Goal: Register for event/course

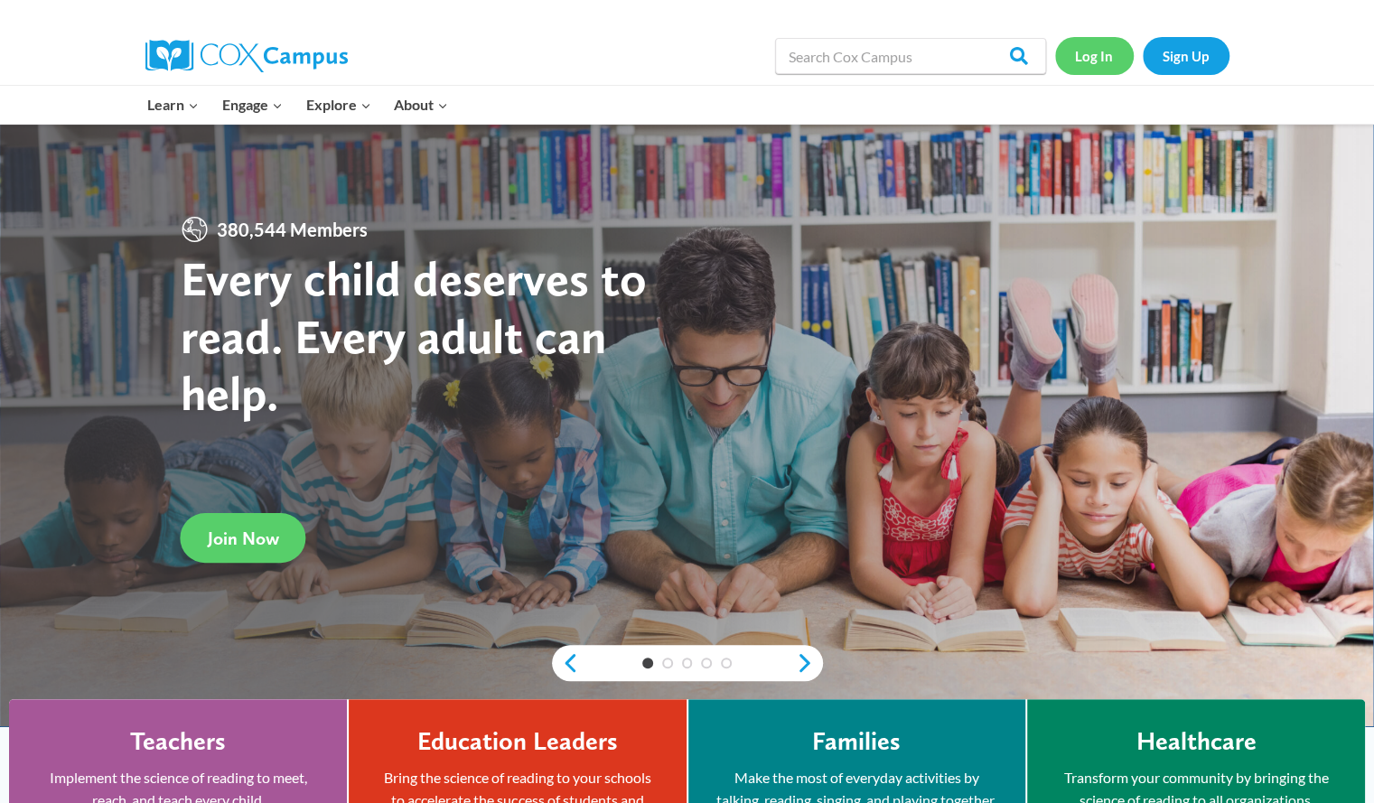
click at [1118, 56] on link "Log In" at bounding box center [1094, 55] width 79 height 37
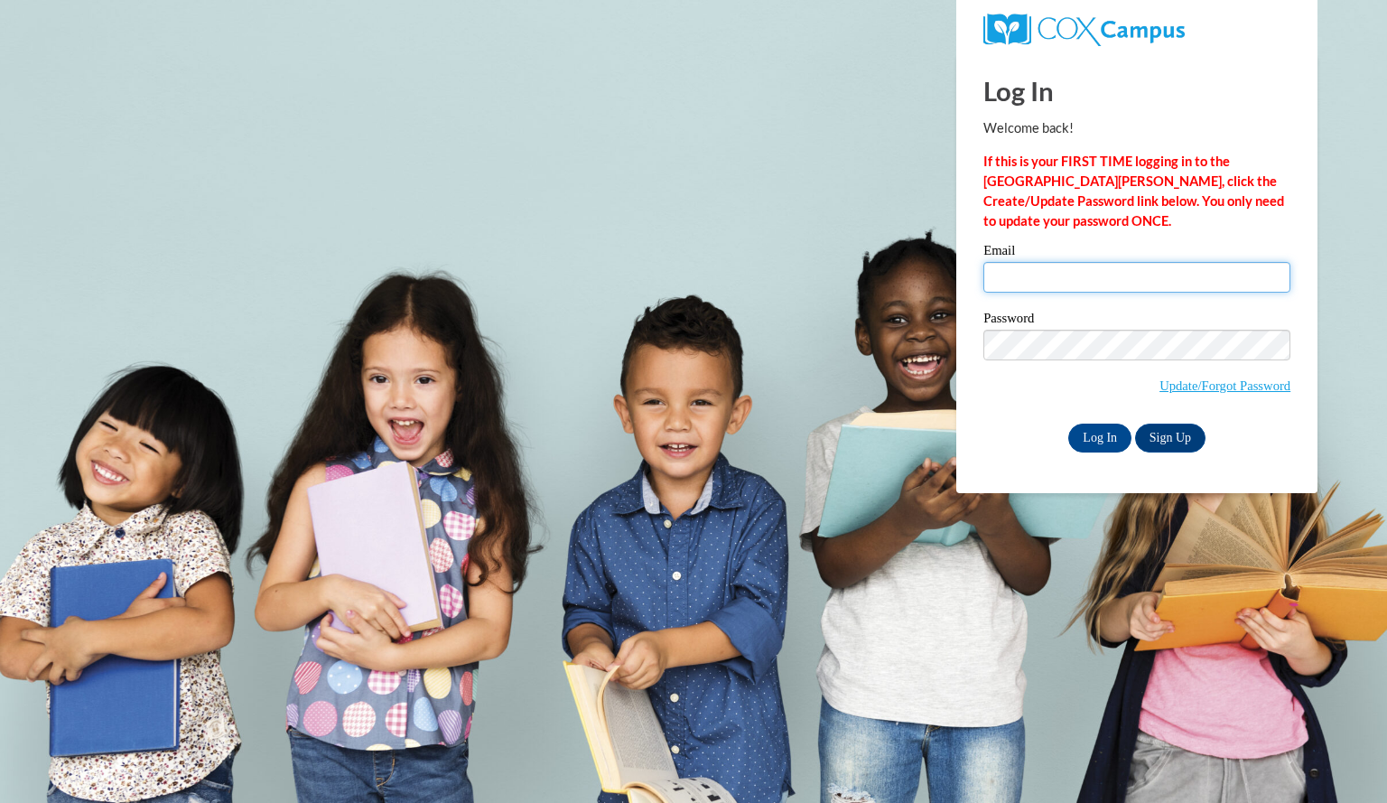
click at [1100, 272] on input "Email" at bounding box center [1137, 277] width 307 height 31
type input "thaomaijee@aasd.k12.wi.us"
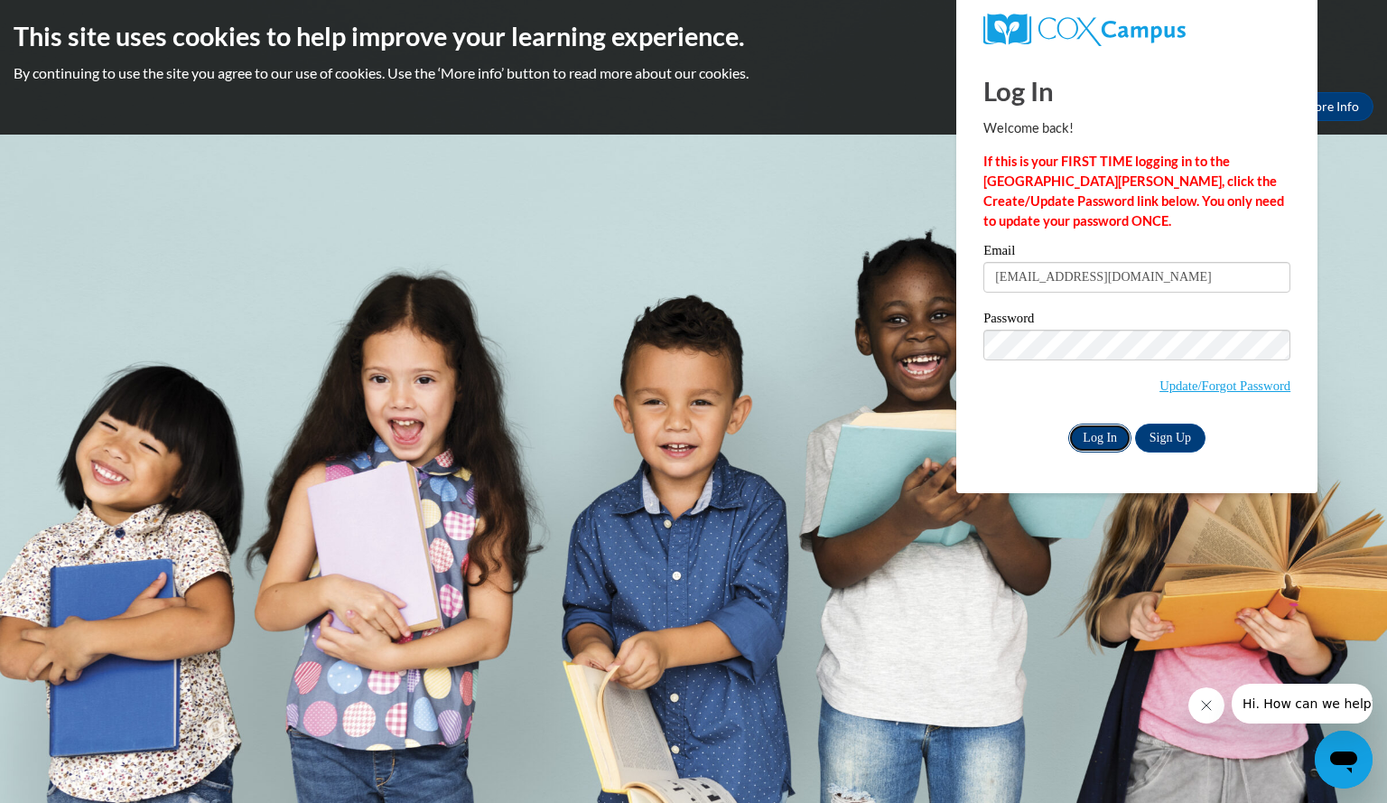
click at [1116, 439] on input "Log In" at bounding box center [1099, 438] width 63 height 29
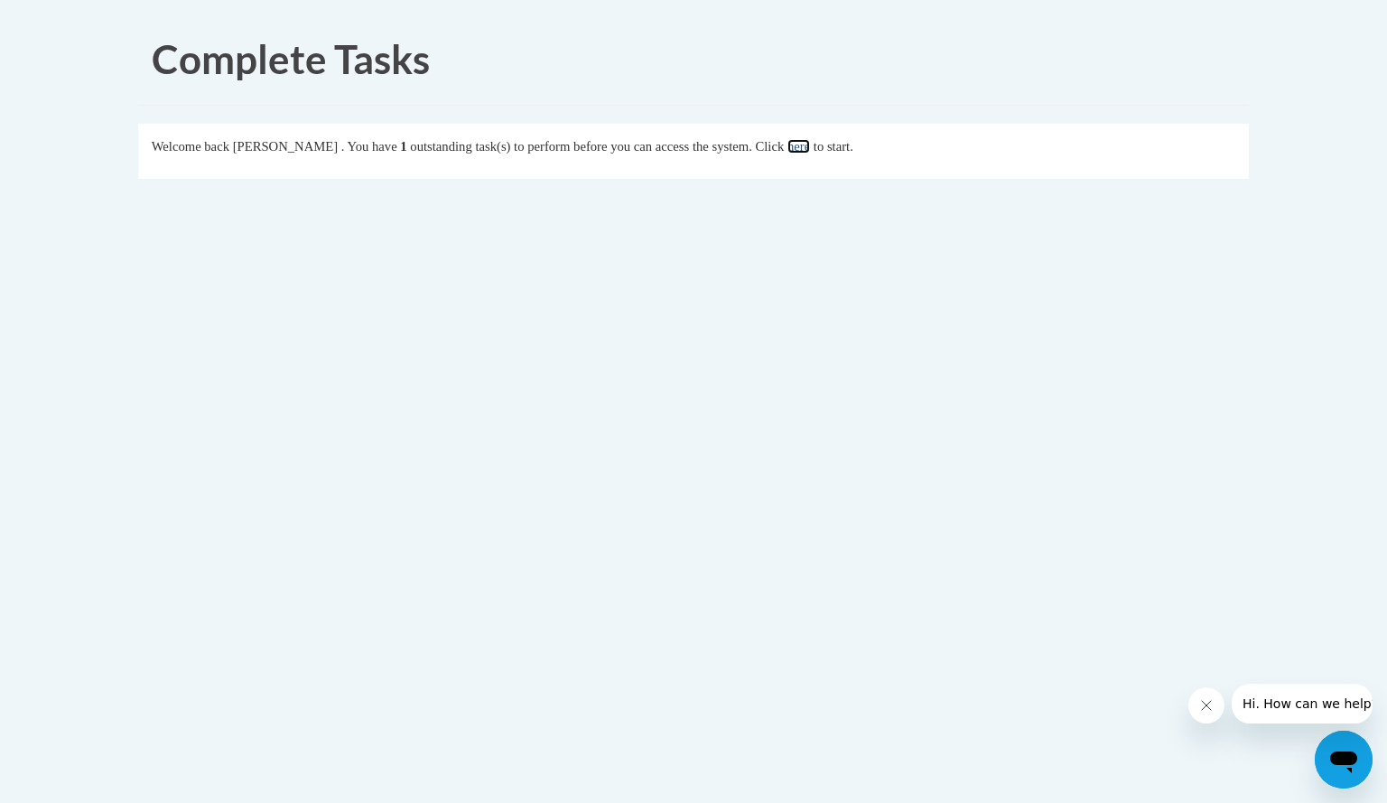
click at [810, 147] on link "here" at bounding box center [799, 146] width 23 height 14
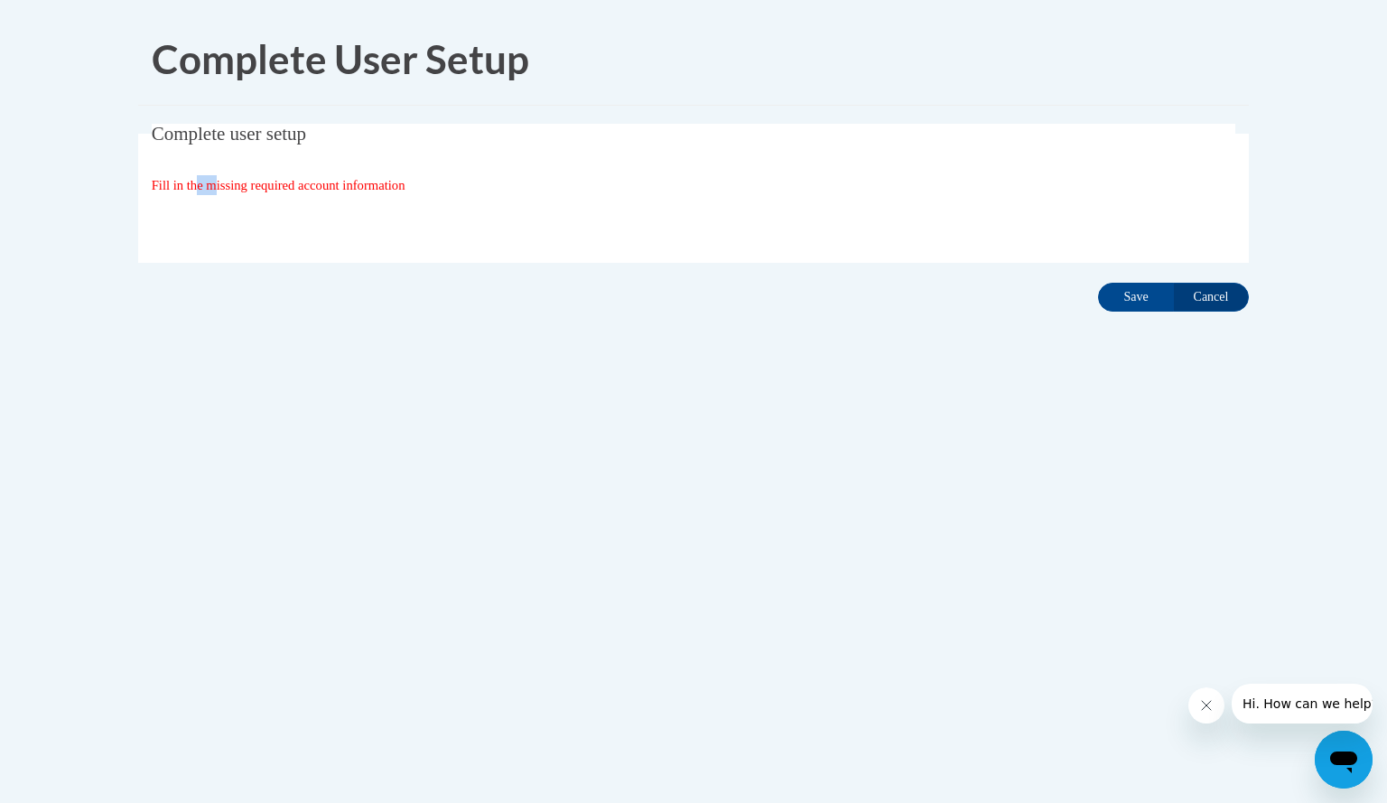
drag, startPoint x: 202, startPoint y: 188, endPoint x: 278, endPoint y: 189, distance: 75.9
click at [254, 189] on span "Fill in the missing required account information" at bounding box center [279, 185] width 254 height 14
click at [427, 176] on div "Fill in the missing required account information" at bounding box center [694, 185] width 1085 height 20
click at [1125, 288] on input "Save" at bounding box center [1136, 297] width 76 height 29
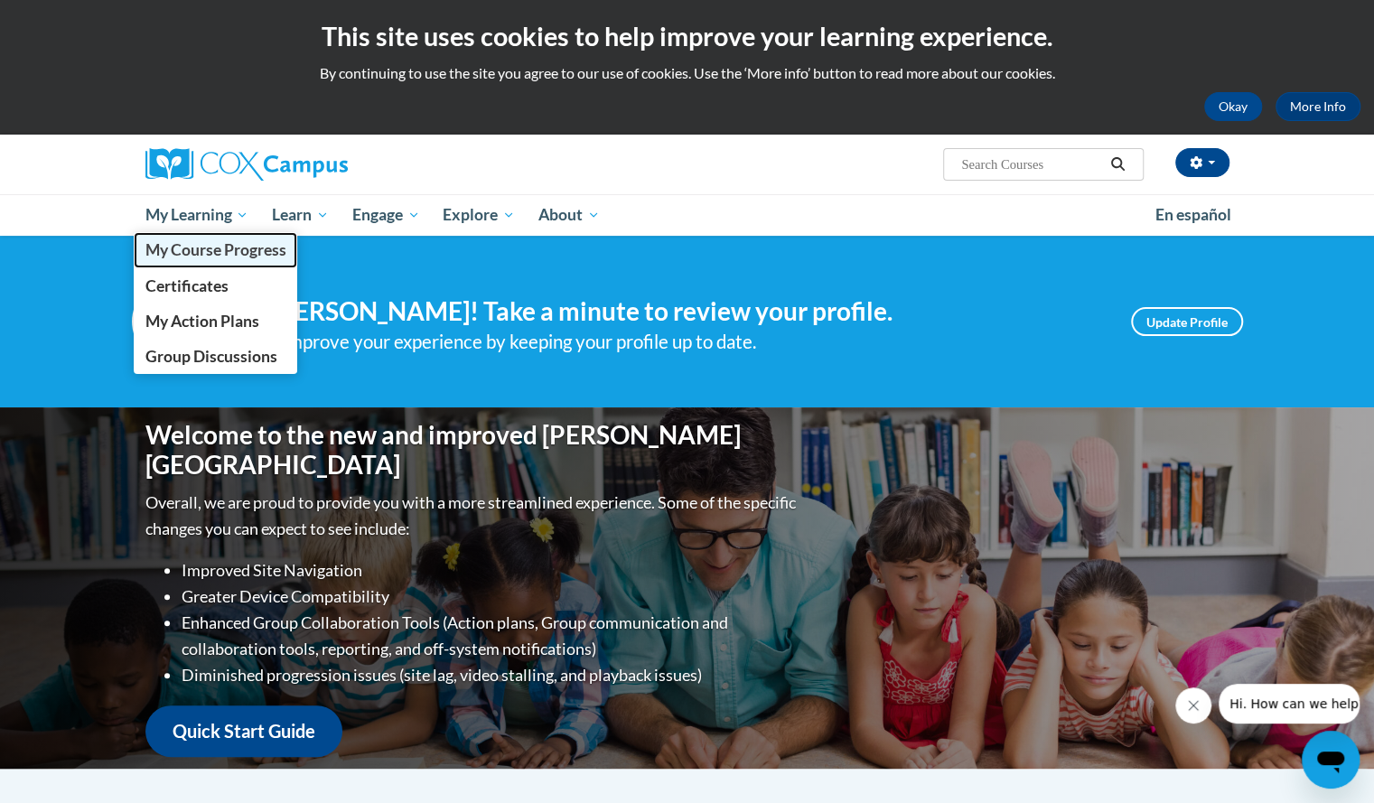
click at [222, 254] on span "My Course Progress" at bounding box center [215, 249] width 141 height 19
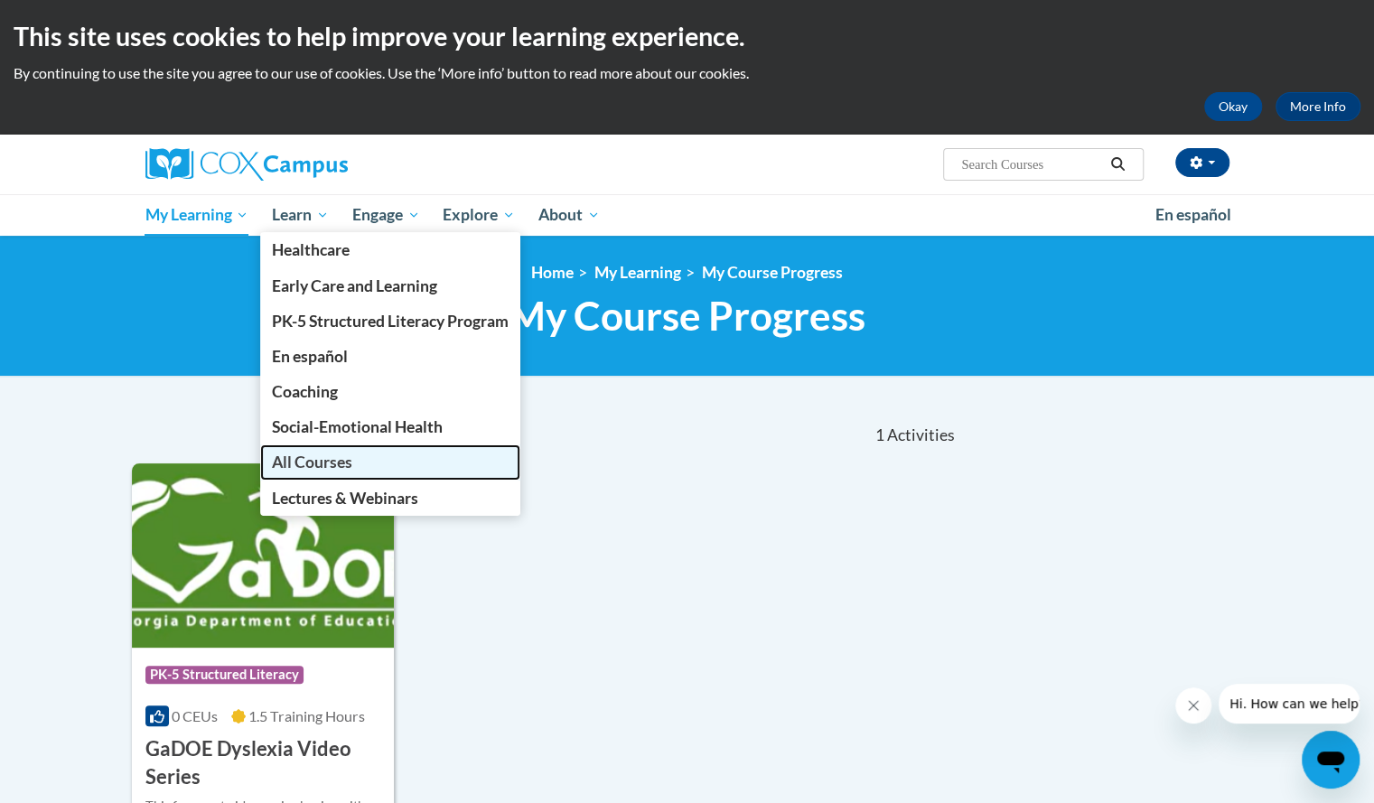
click at [343, 447] on link "All Courses" at bounding box center [390, 461] width 260 height 35
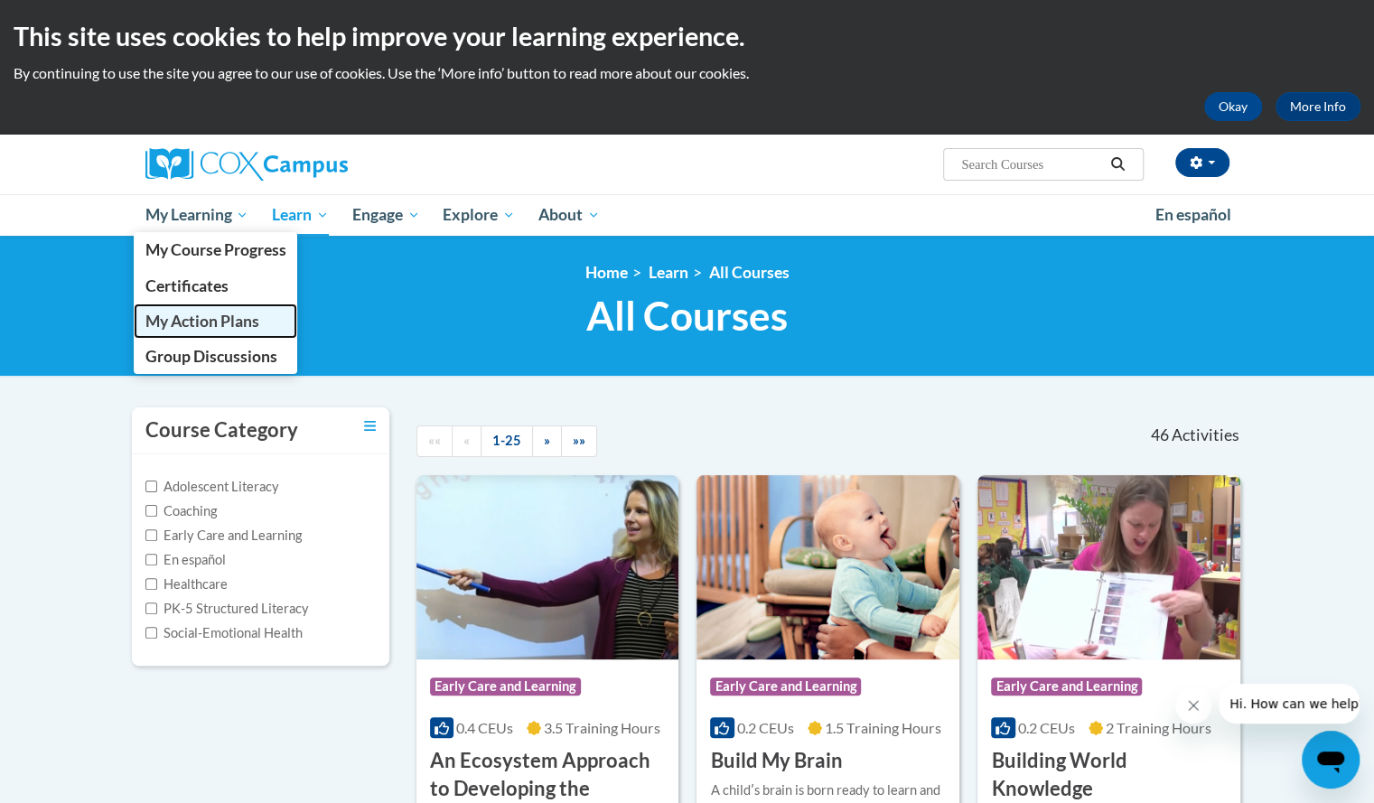
click at [202, 323] on span "My Action Plans" at bounding box center [202, 321] width 114 height 19
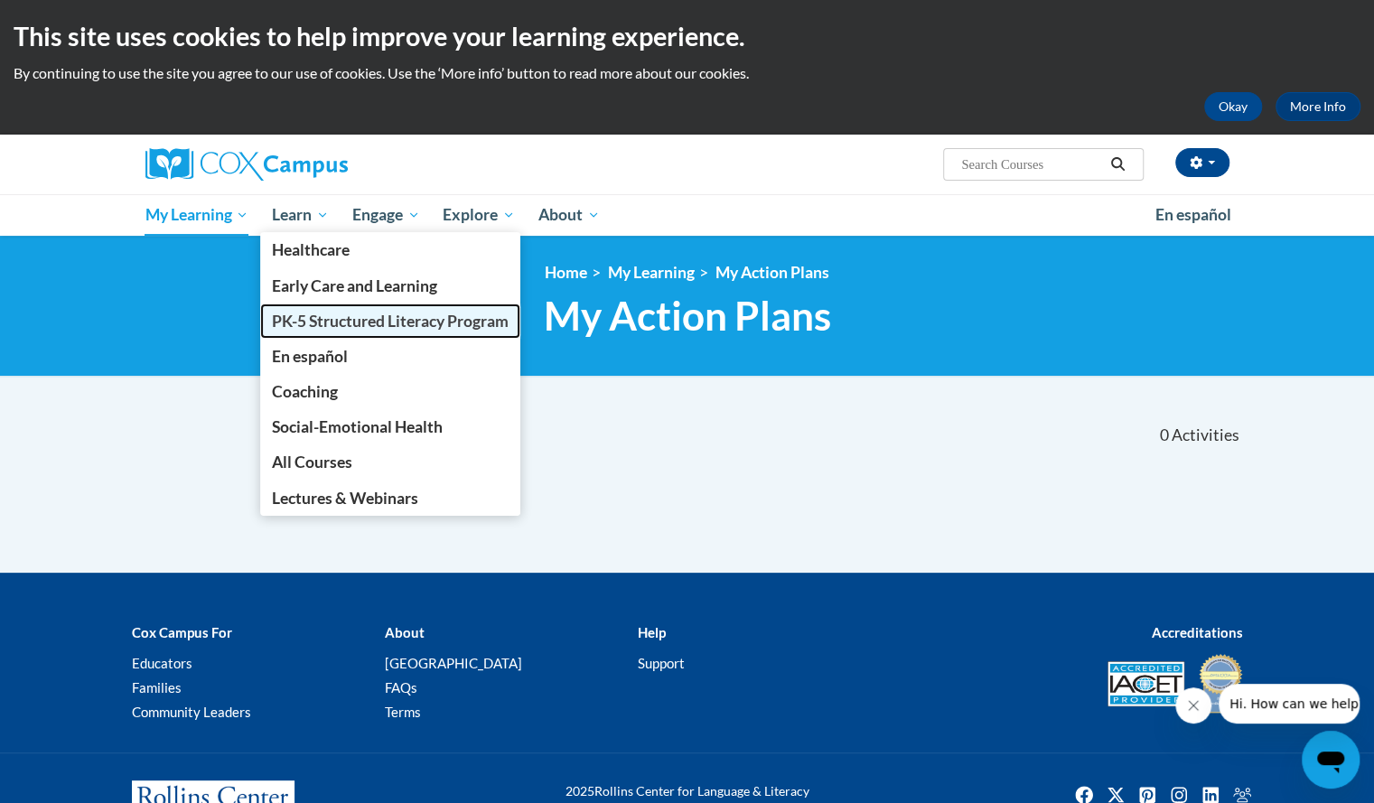
click at [321, 321] on span "PK-5 Structured Literacy Program" at bounding box center [390, 321] width 237 height 19
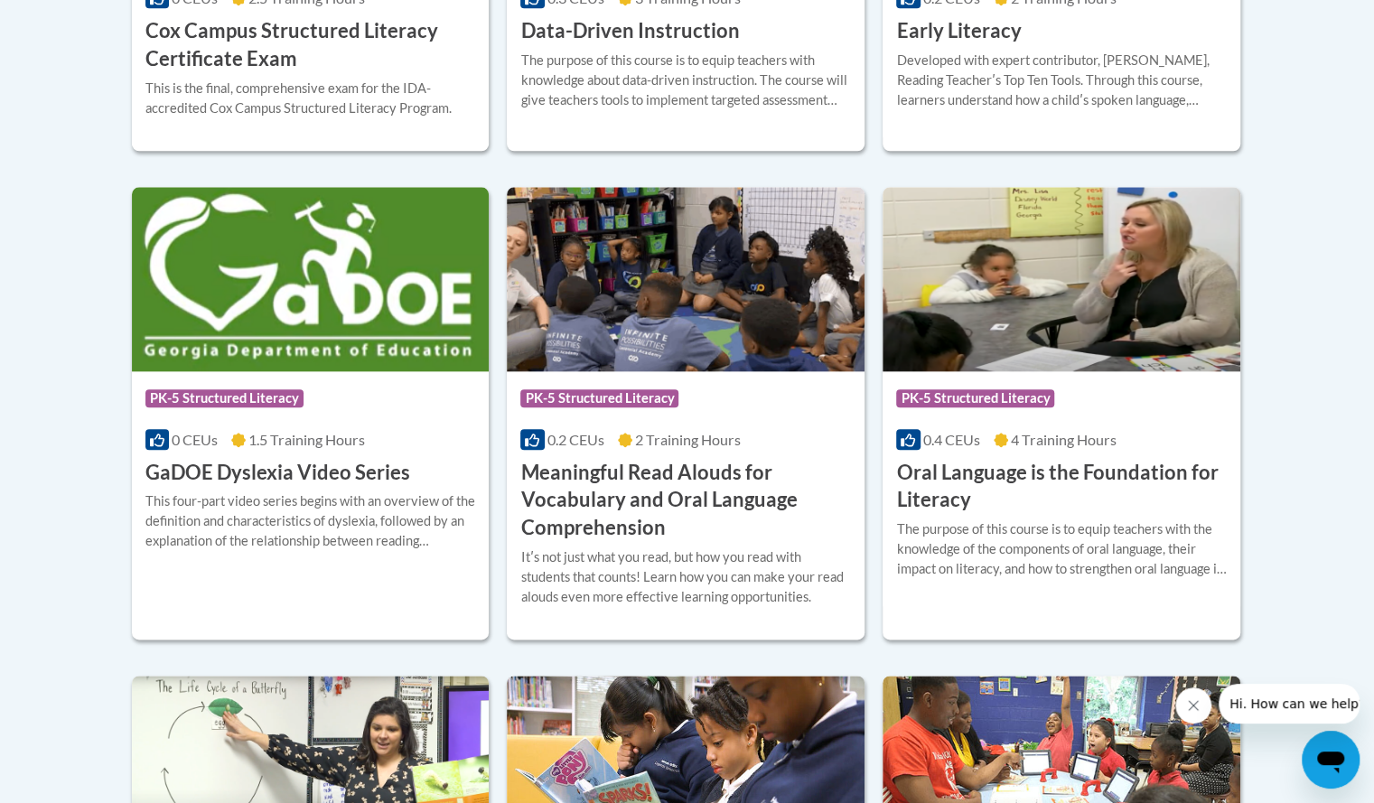
scroll to position [1084, 0]
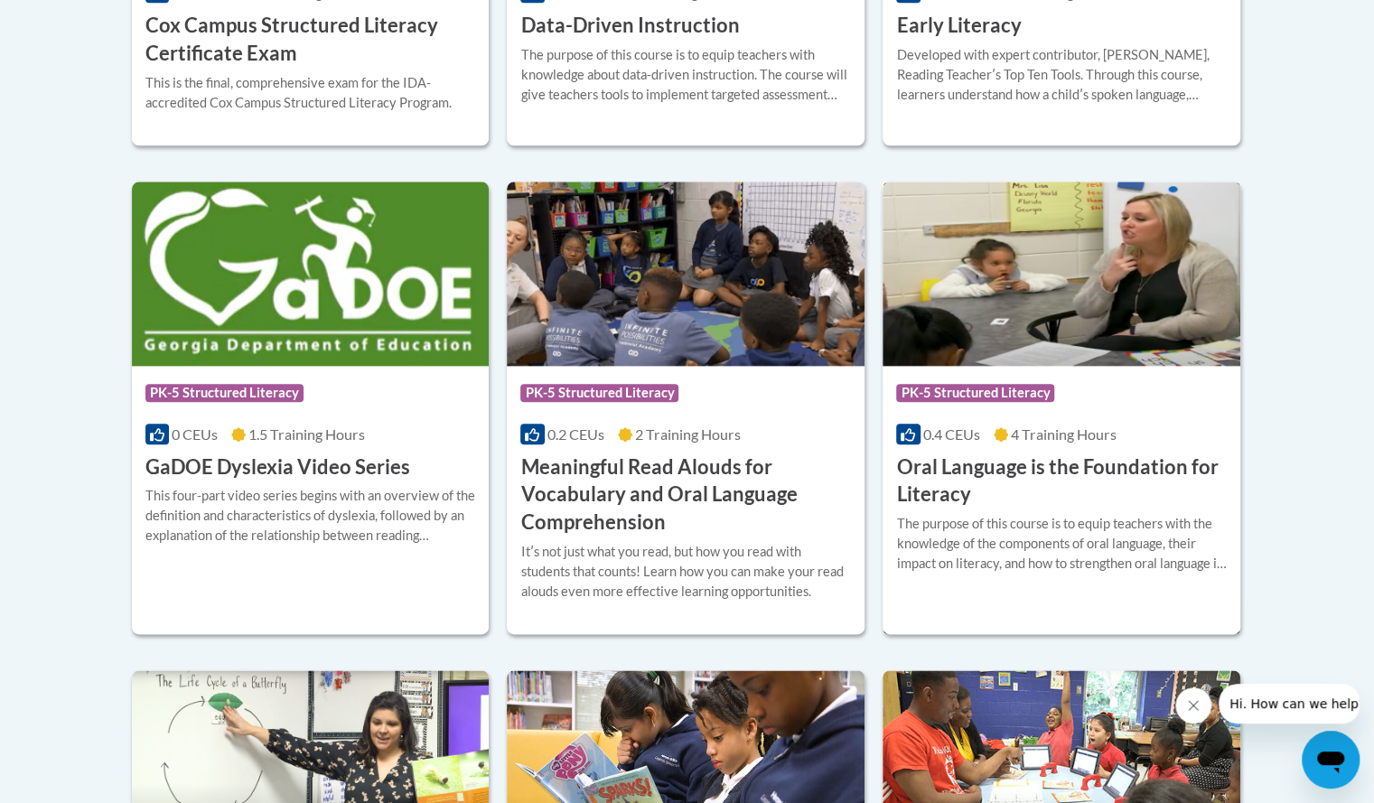
click at [963, 486] on h3 "Oral Language is the Foundation for Literacy" at bounding box center [1061, 481] width 331 height 56
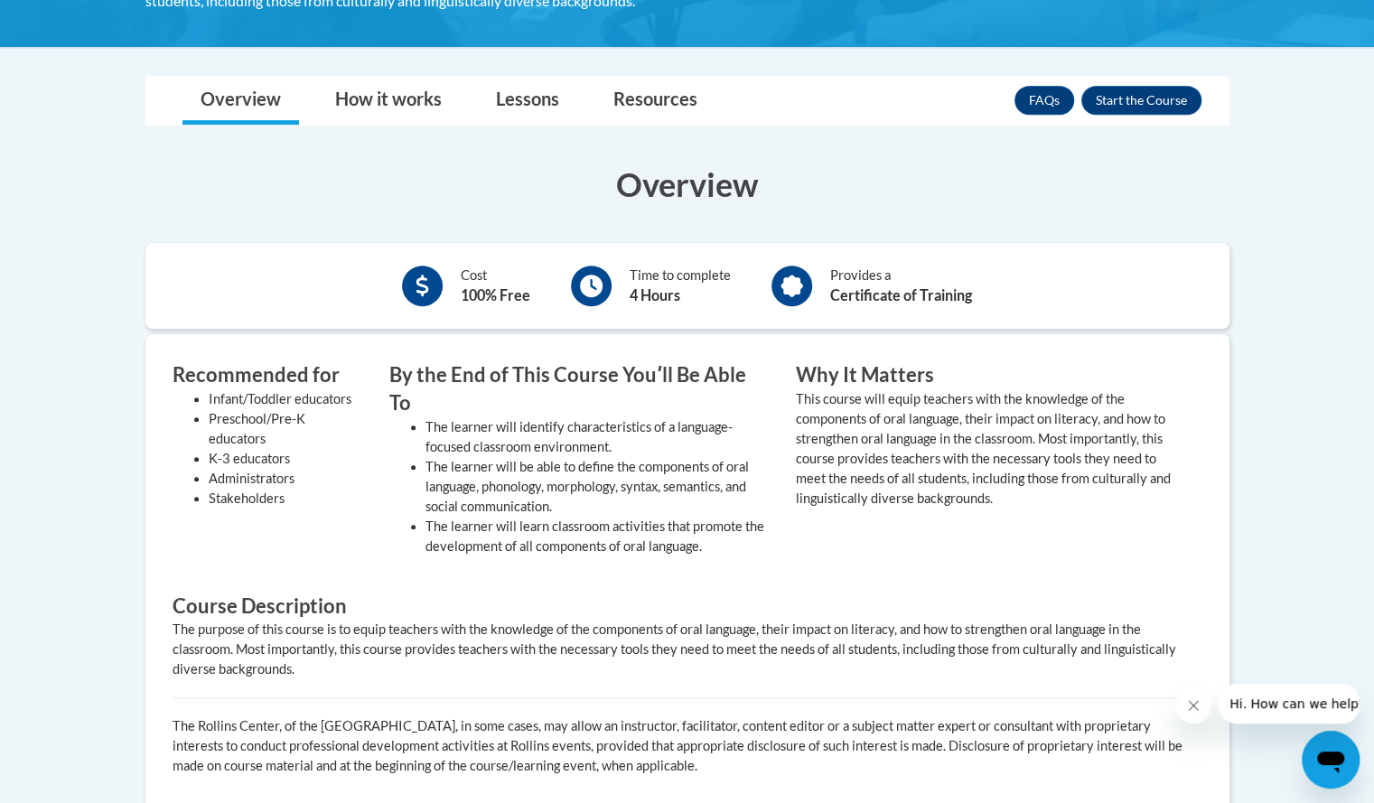
scroll to position [542, 0]
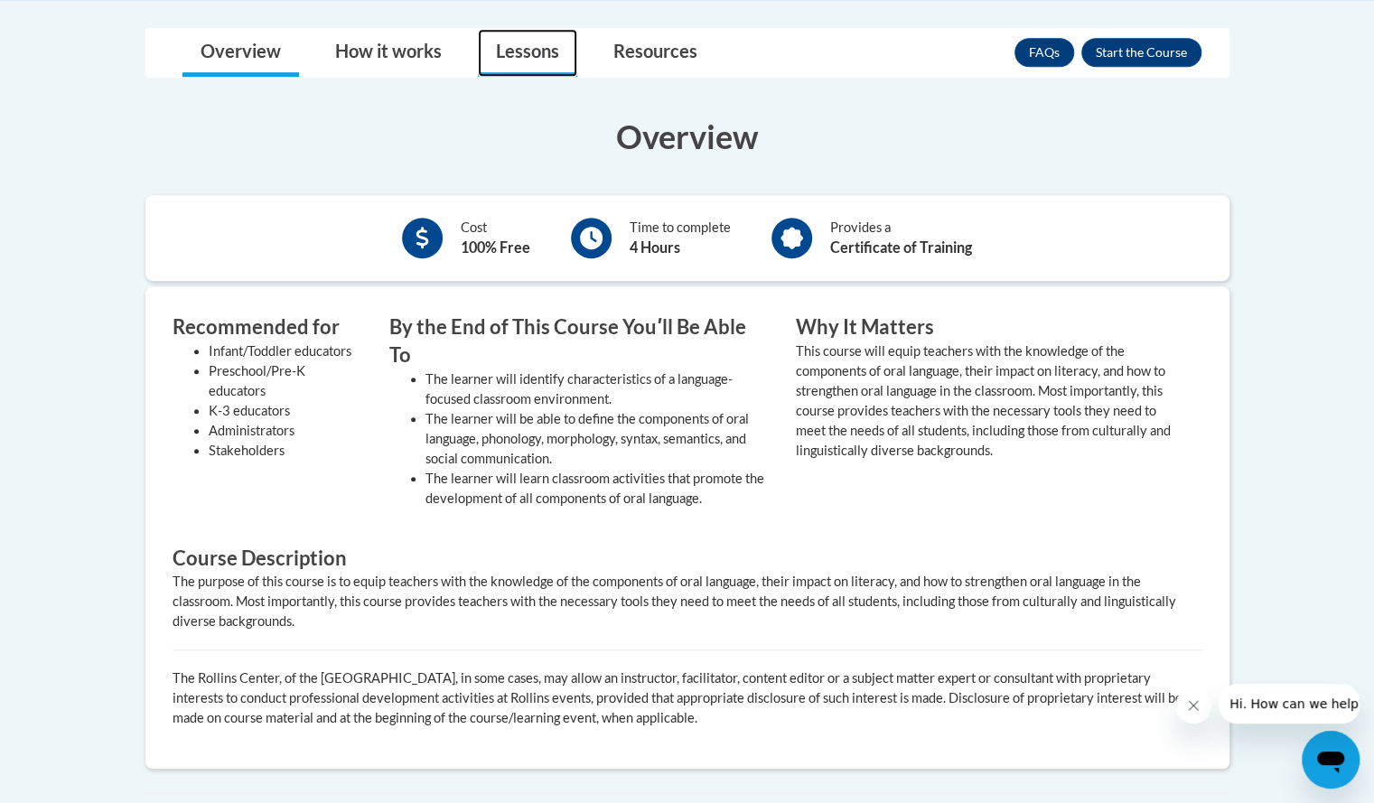
click at [517, 49] on link "Lessons" at bounding box center [527, 53] width 99 height 48
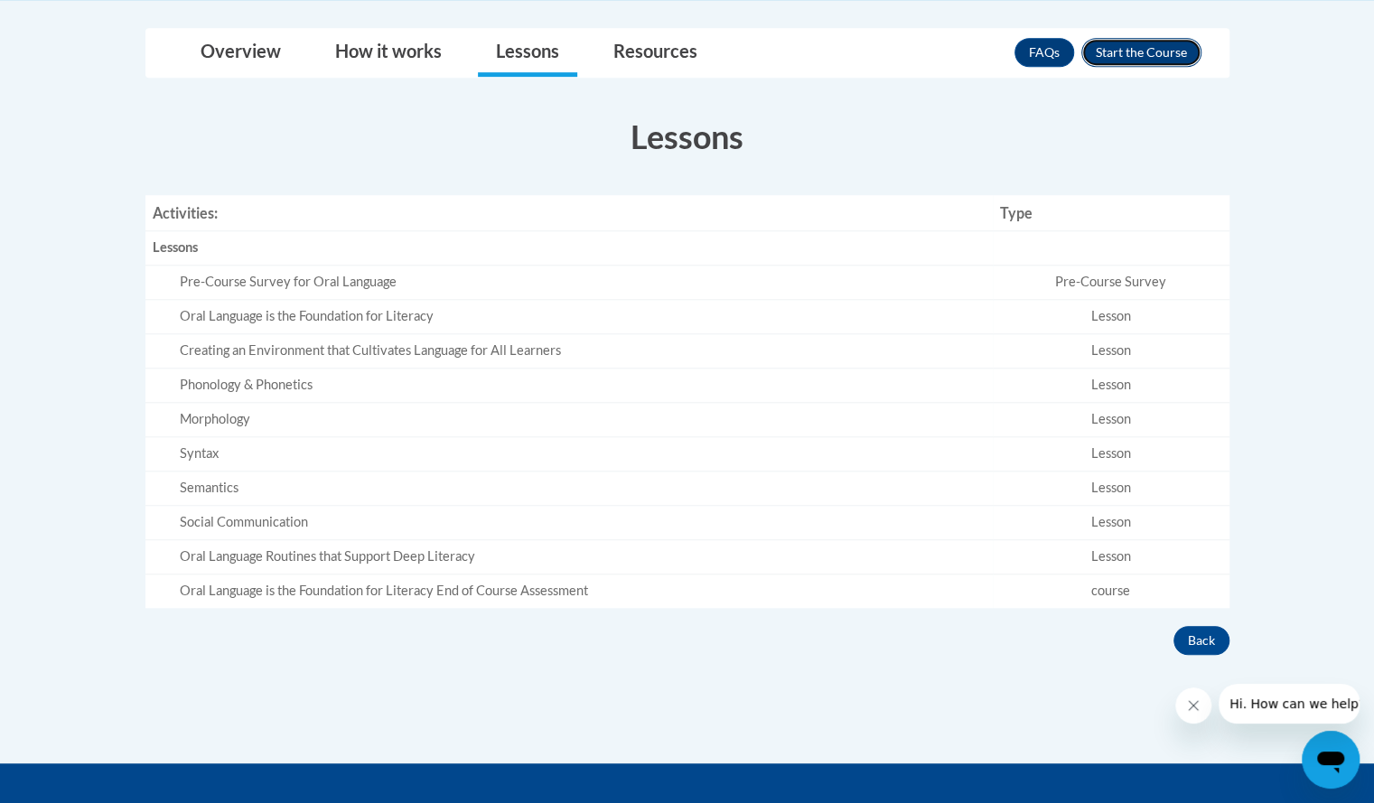
click at [1164, 55] on button "Enroll" at bounding box center [1141, 52] width 120 height 29
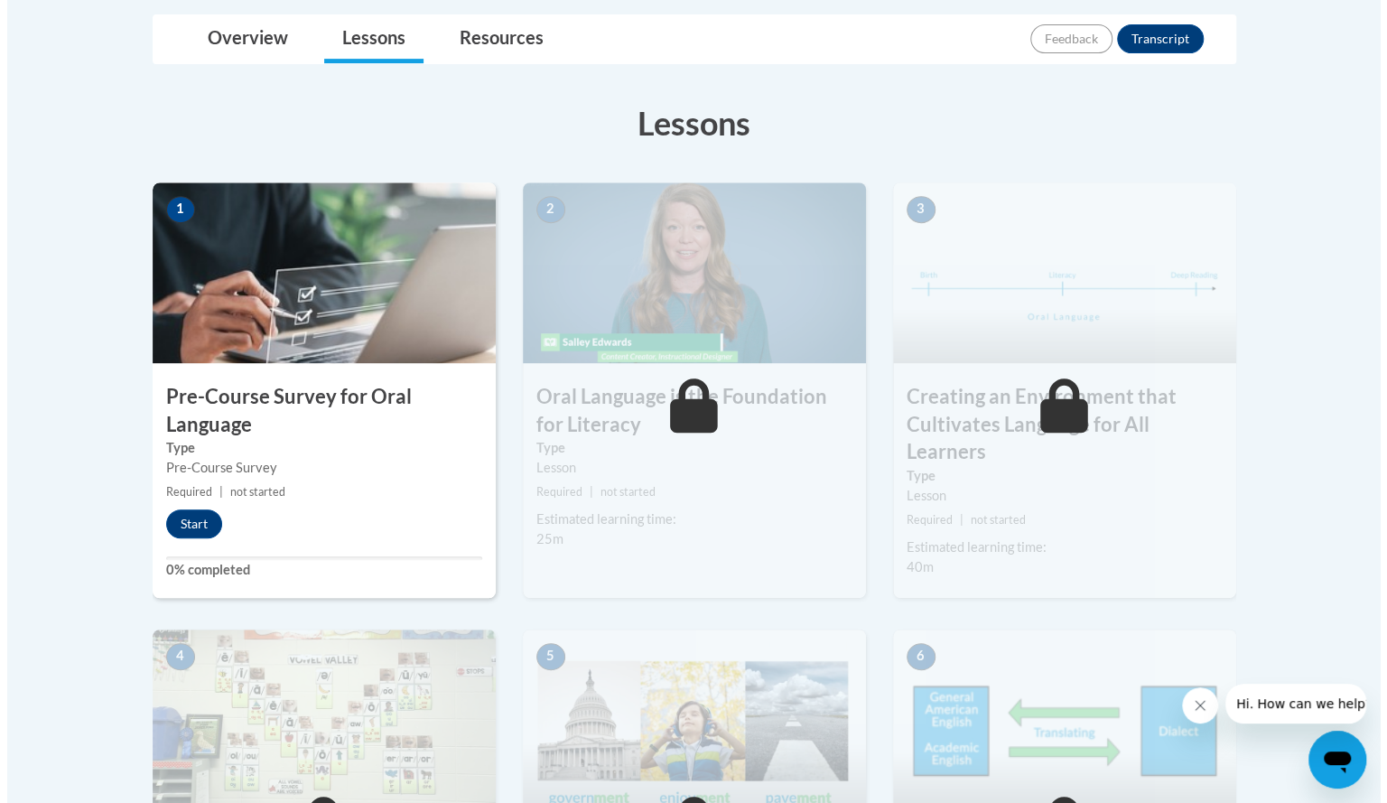
scroll to position [452, 0]
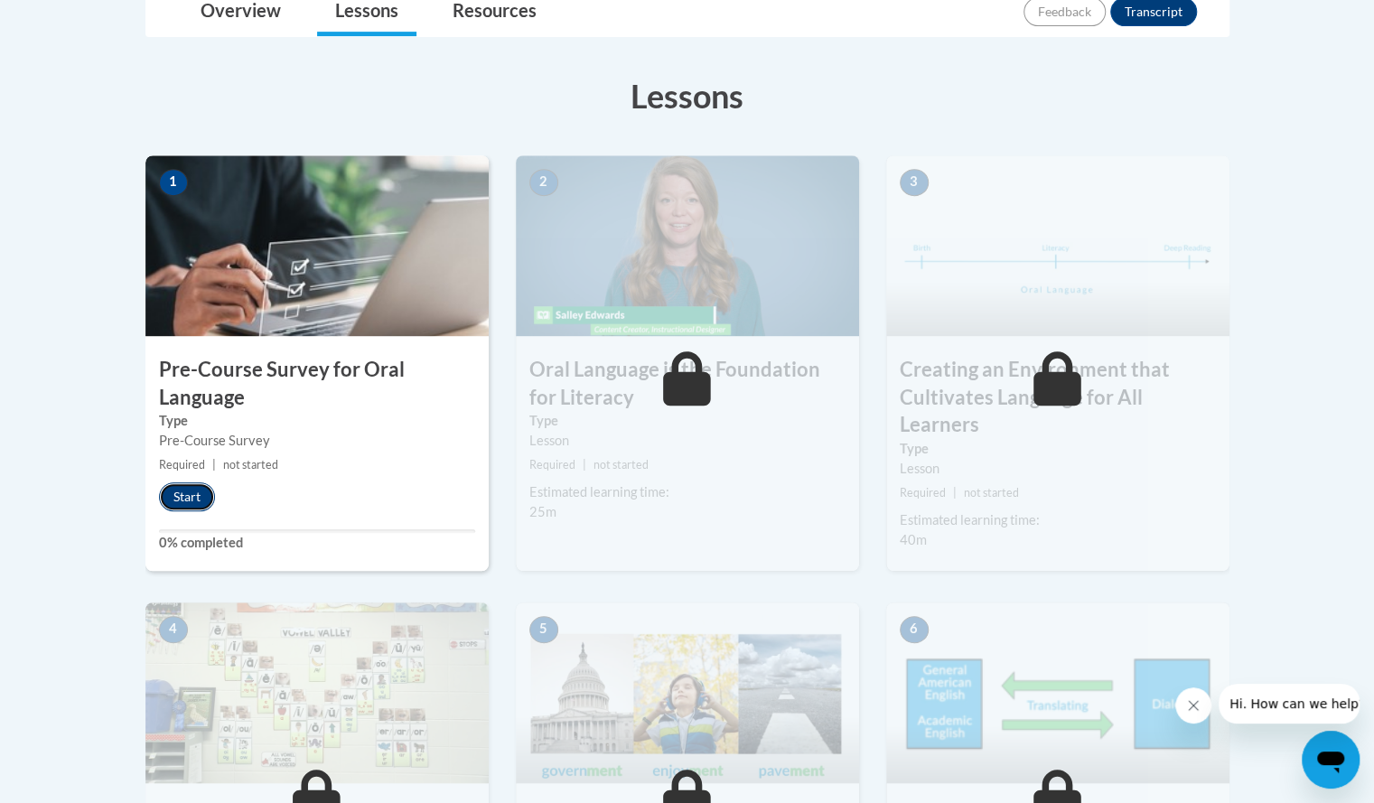
click at [183, 488] on button "Start" at bounding box center [187, 496] width 56 height 29
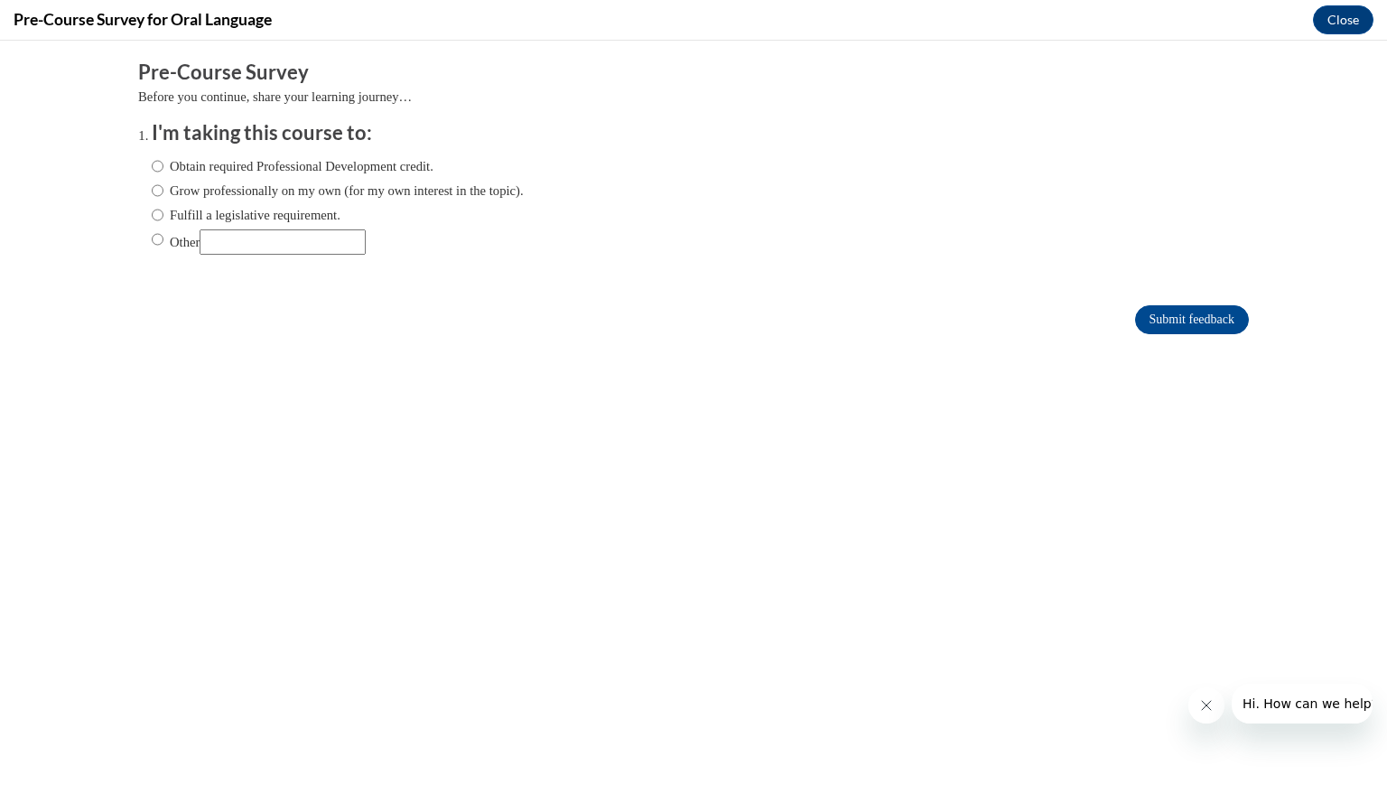
scroll to position [0, 0]
click at [152, 167] on input "Obtain required Professional Development credit." at bounding box center [158, 166] width 12 height 20
radio input "true"
click at [1174, 321] on input "Submit feedback" at bounding box center [1192, 319] width 114 height 29
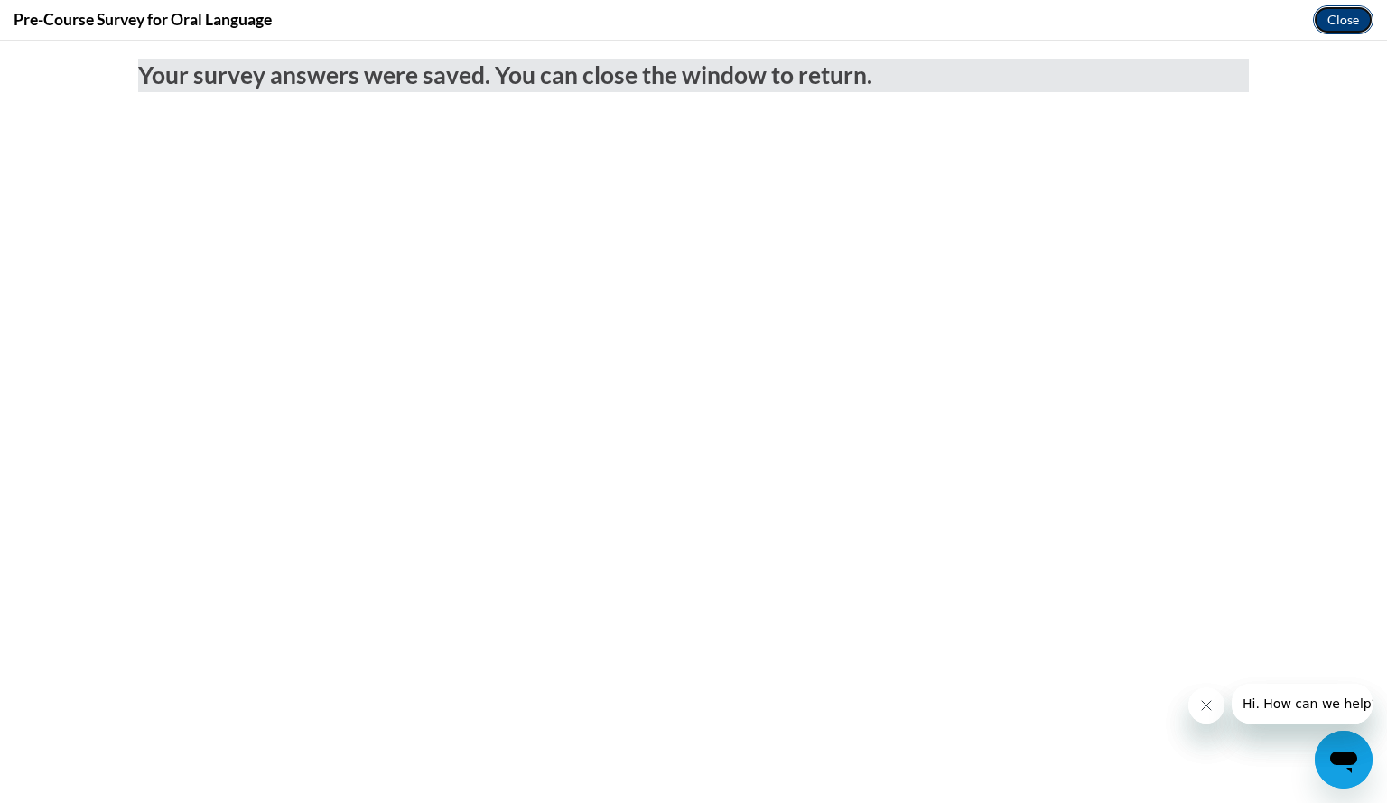
click at [1338, 24] on button "Close" at bounding box center [1343, 19] width 61 height 29
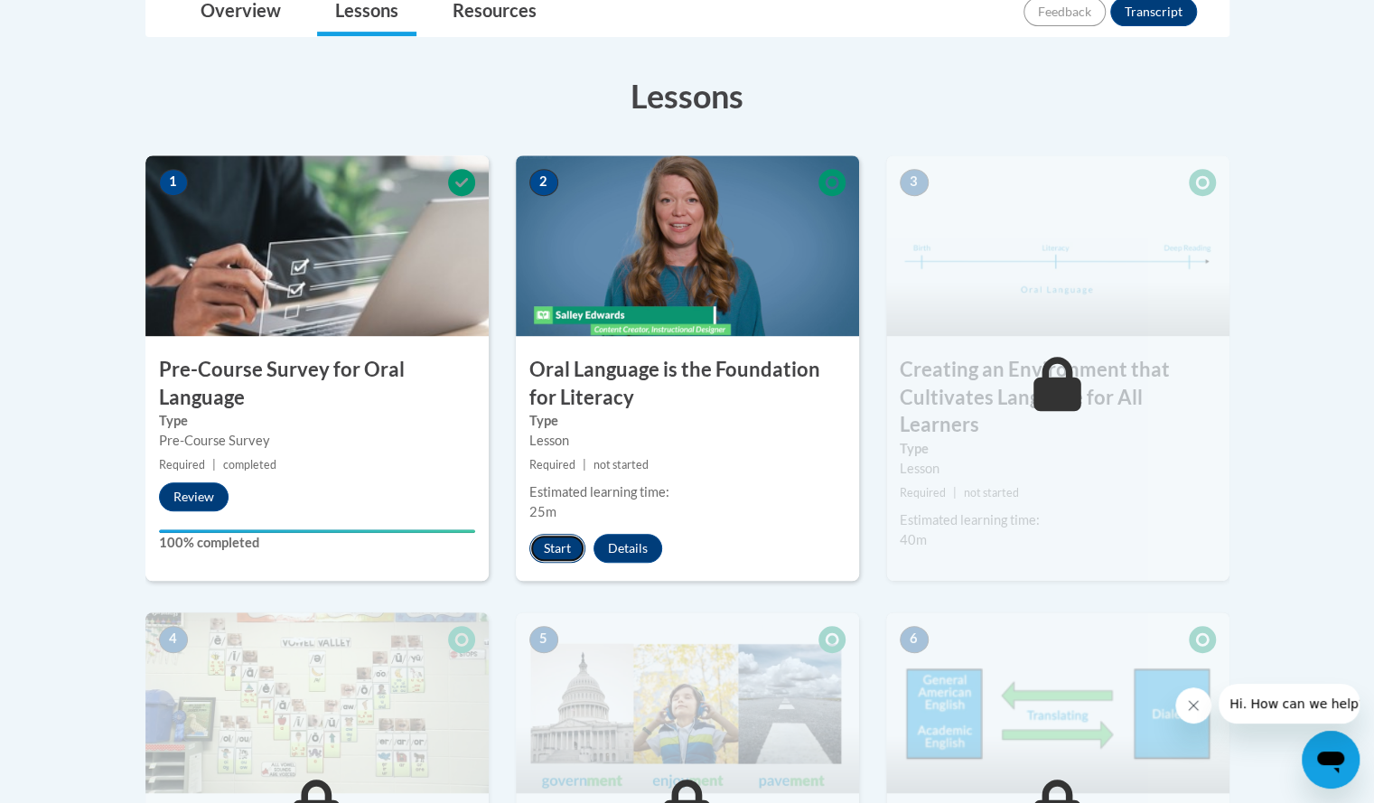
click at [554, 545] on button "Start" at bounding box center [557, 548] width 56 height 29
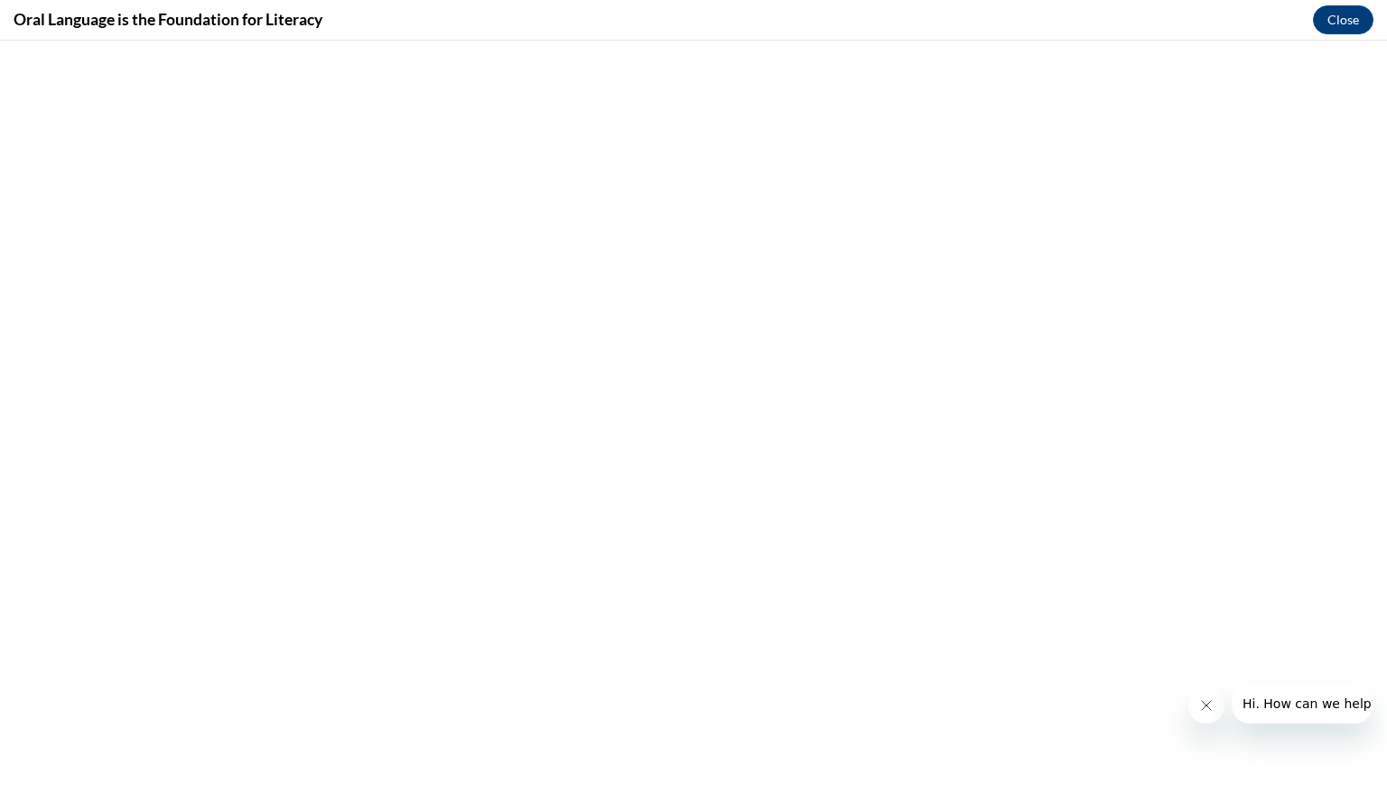
click at [1200, 704] on icon "Close message from company" at bounding box center [1205, 705] width 14 height 14
